Goal: Task Accomplishment & Management: Use online tool/utility

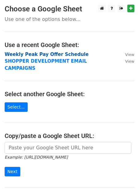
click at [42, 54] on strong "Weekly Peak Pay Offer Schedule" at bounding box center [47, 55] width 84 height 6
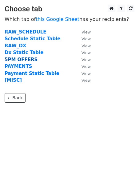
click at [26, 58] on strong "5PM OFFERS" at bounding box center [21, 60] width 33 height 6
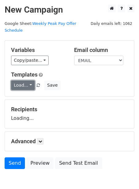
click at [15, 81] on link "Load..." at bounding box center [23, 86] width 24 height 10
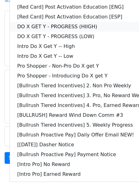
scroll to position [50, 0]
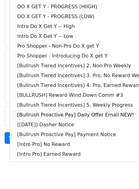
click at [34, 110] on link "[Bullrush Proactive Pay] Daily Offer Email NEW!" at bounding box center [89, 115] width 158 height 10
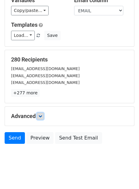
click at [42, 114] on icon at bounding box center [40, 116] width 4 height 4
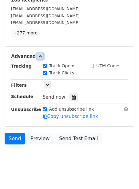
scroll to position [110, 0]
click at [72, 95] on icon at bounding box center [74, 97] width 4 height 4
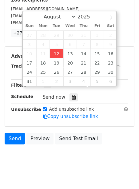
type input "2025-08-12 12:00"
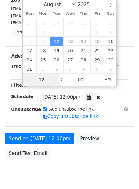
type input "2"
type input "2025-08-12 14:00"
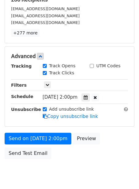
scroll to position [125, 0]
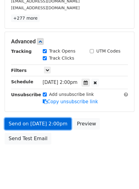
click at [42, 118] on link "Send on Aug 12 at 2:00pm" at bounding box center [38, 124] width 67 height 12
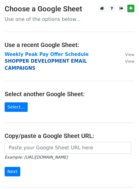
click at [22, 62] on strong "SHOPPER DEVELOPMENT EMAIL CAMPAIGNS" at bounding box center [46, 64] width 82 height 13
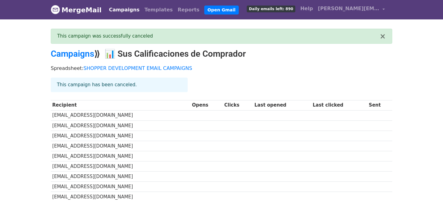
click at [117, 8] on link "Campaigns" at bounding box center [123, 10] width 35 height 12
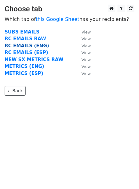
click at [26, 47] on strong "RC EMAILS (ENG)" at bounding box center [27, 46] width 45 height 6
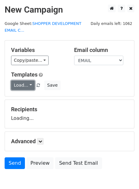
click at [26, 87] on link "Load..." at bounding box center [23, 86] width 24 height 10
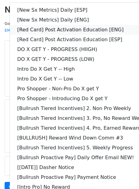
click at [34, 31] on link "[Red Card] Post Activation Education [ENG]" at bounding box center [89, 30] width 158 height 10
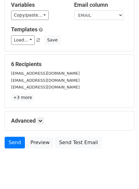
scroll to position [48, 0]
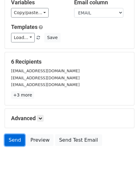
click at [22, 137] on link "Send" at bounding box center [15, 140] width 20 height 12
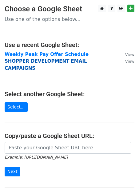
click at [32, 61] on strong "SHOPPER DEVELOPMENT EMAIL CAMPAIGNS" at bounding box center [46, 64] width 82 height 13
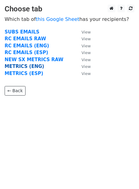
click at [25, 67] on strong "METRICS (ENG)" at bounding box center [25, 67] width 40 height 6
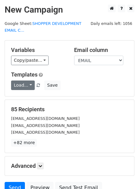
click at [23, 83] on link "Load..." at bounding box center [23, 86] width 24 height 10
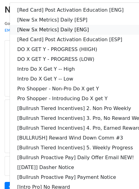
click at [56, 29] on link "[New Sx Metrics] Daily [ENG]" at bounding box center [89, 30] width 158 height 10
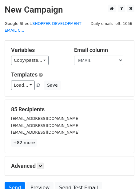
scroll to position [57, 0]
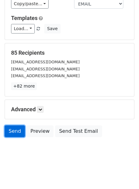
click at [14, 131] on link "Send" at bounding box center [15, 132] width 20 height 12
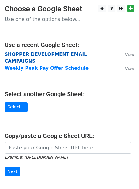
click at [71, 55] on strong "SHOPPER DEVELOPMENT EMAIL CAMPAIGNS" at bounding box center [46, 58] width 82 height 13
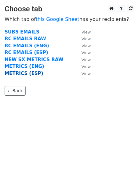
click at [24, 74] on strong "METRICS (ESP)" at bounding box center [24, 74] width 39 height 6
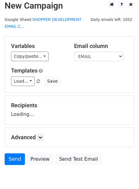
scroll to position [5, 0]
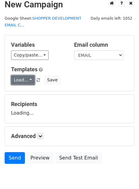
click at [22, 80] on link "Load..." at bounding box center [23, 80] width 24 height 10
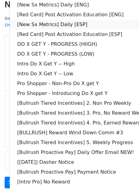
click at [47, 26] on link "[New Sx Metrics] Daily [ESP]" at bounding box center [89, 25] width 158 height 10
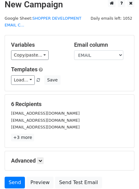
scroll to position [57, 0]
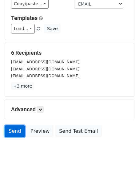
click at [16, 133] on link "Send" at bounding box center [15, 132] width 20 height 12
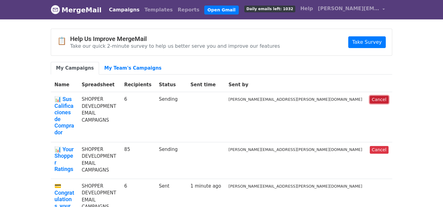
click at [378, 100] on link "Cancel" at bounding box center [379, 100] width 19 height 8
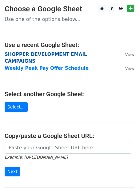
click at [42, 54] on strong "SHOPPER DEVELOPMENT EMAIL CAMPAIGNS" at bounding box center [46, 58] width 82 height 13
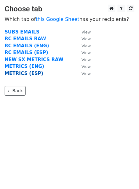
click at [15, 72] on strong "METRICS (ESP)" at bounding box center [24, 74] width 39 height 6
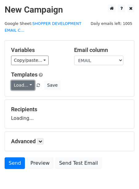
click at [13, 85] on link "Load..." at bounding box center [23, 86] width 24 height 10
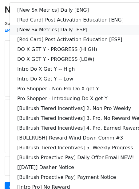
click at [47, 29] on link "[New Sx Metrics] Daily [ESP]" at bounding box center [89, 30] width 158 height 10
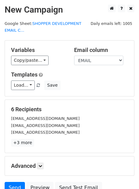
scroll to position [57, 0]
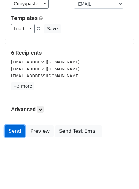
click at [15, 132] on link "Send" at bounding box center [15, 132] width 20 height 12
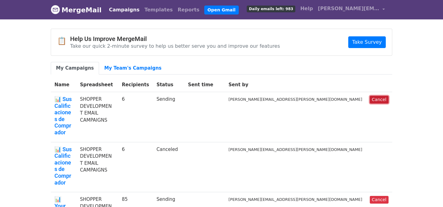
click at [378, 97] on link "Cancel" at bounding box center [379, 100] width 19 height 8
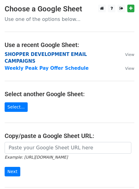
click at [36, 53] on strong "SHOPPER DEVELOPMENT EMAIL CAMPAIGNS" at bounding box center [46, 58] width 82 height 13
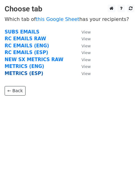
click at [25, 73] on strong "METRICS (ESP)" at bounding box center [24, 74] width 39 height 6
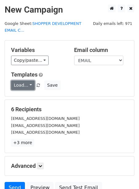
click at [23, 83] on link "Load..." at bounding box center [23, 86] width 24 height 10
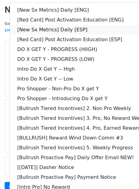
click at [42, 27] on link "[New Sx Metrics] Daily [ESP]" at bounding box center [89, 30] width 158 height 10
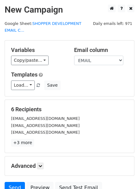
scroll to position [57, 0]
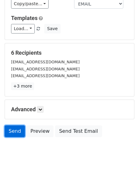
click at [15, 129] on link "Send" at bounding box center [15, 132] width 20 height 12
